Goal: Task Accomplishment & Management: Manage account settings

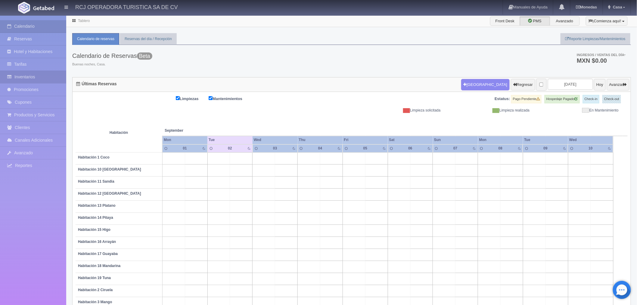
click at [40, 76] on link "Inventarios" at bounding box center [33, 77] width 66 height 12
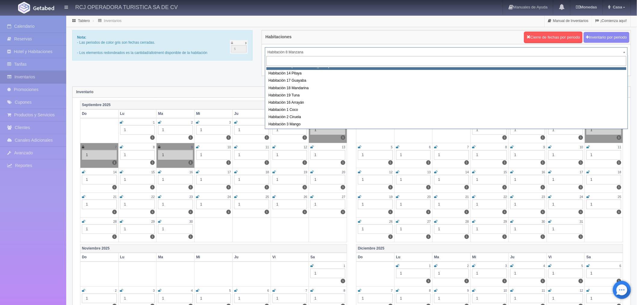
scroll to position [77, 0]
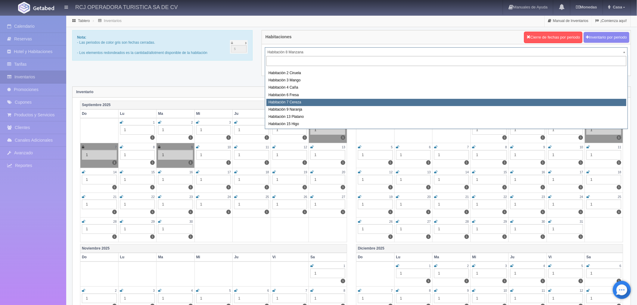
select select "1611"
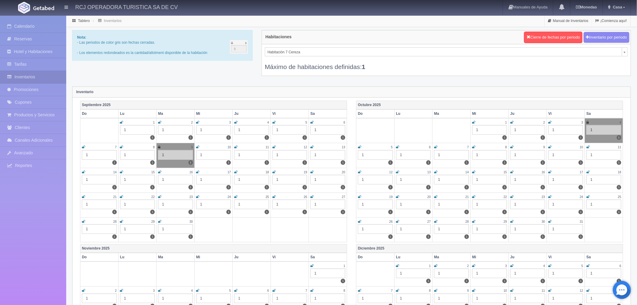
click at [313, 122] on icon at bounding box center [312, 122] width 3 height 4
